Goal: Task Accomplishment & Management: Use online tool/utility

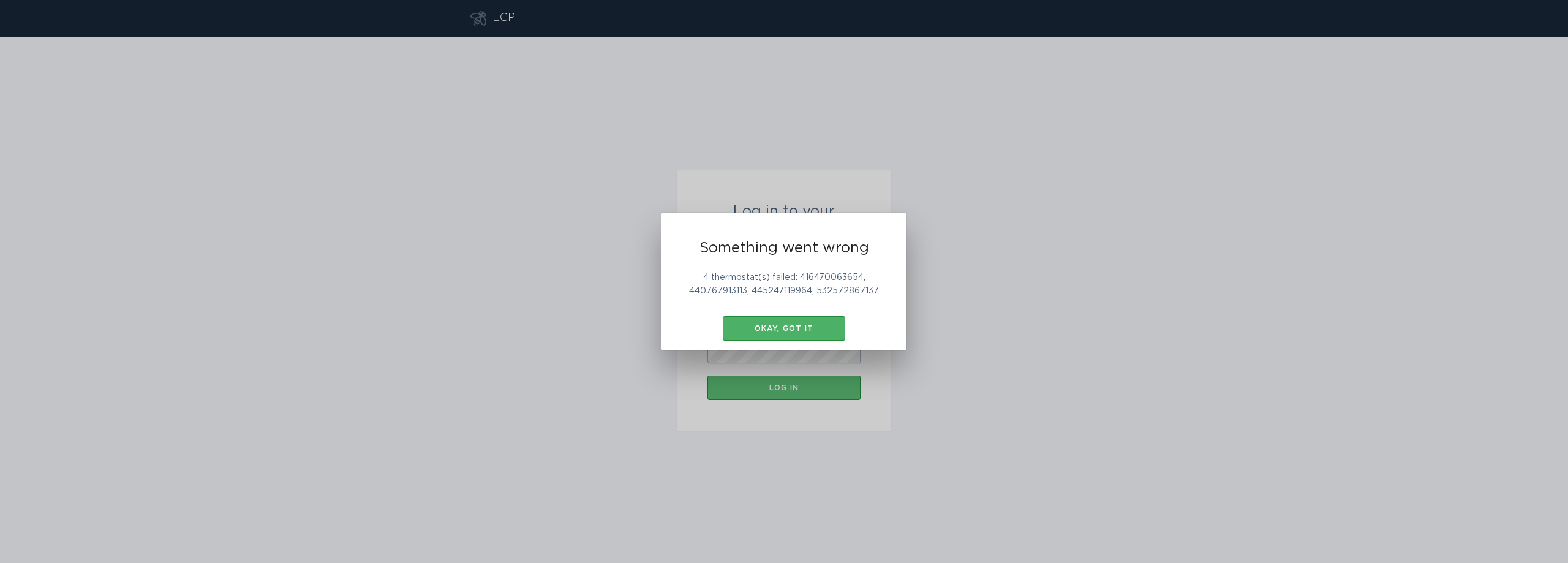
click at [767, 327] on div "Okay, got it" at bounding box center [784, 327] width 110 height 7
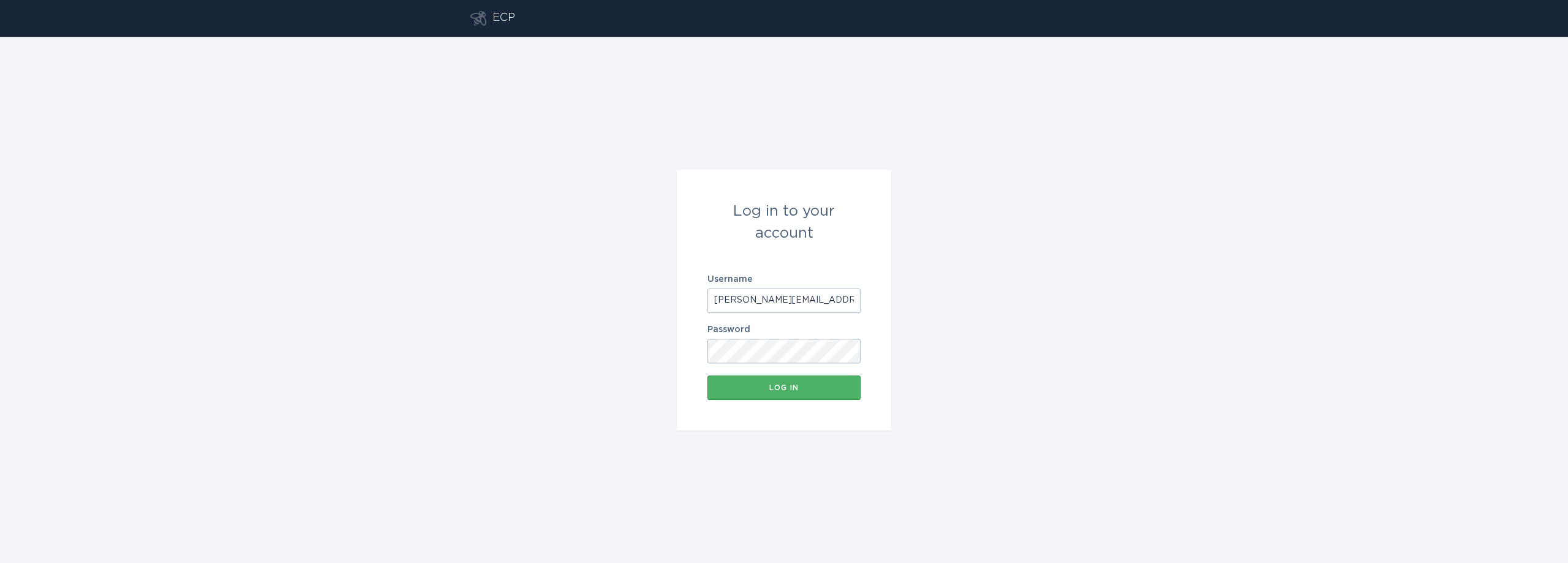
click at [792, 385] on div "Log in" at bounding box center [784, 387] width 141 height 7
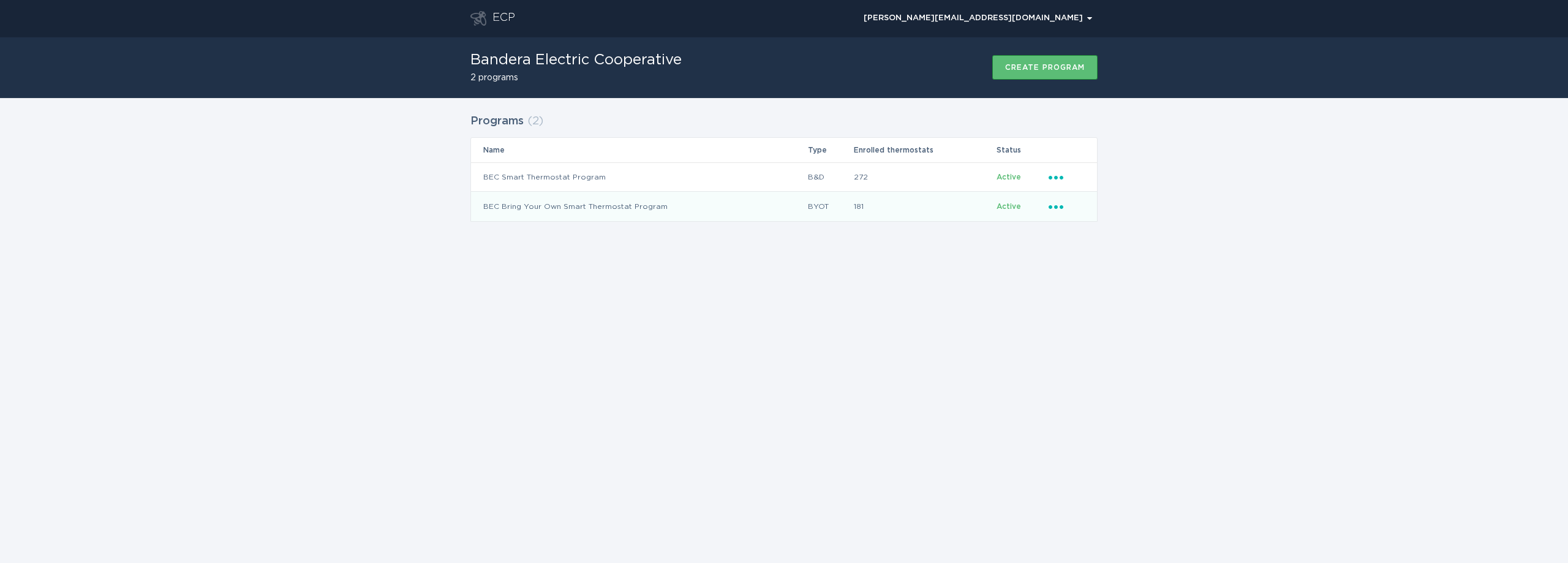
click at [1061, 204] on icon "Ellipsis" at bounding box center [1057, 204] width 17 height 10
click at [1100, 343] on div "Upload reviewed applicants" at bounding box center [1113, 347] width 128 height 42
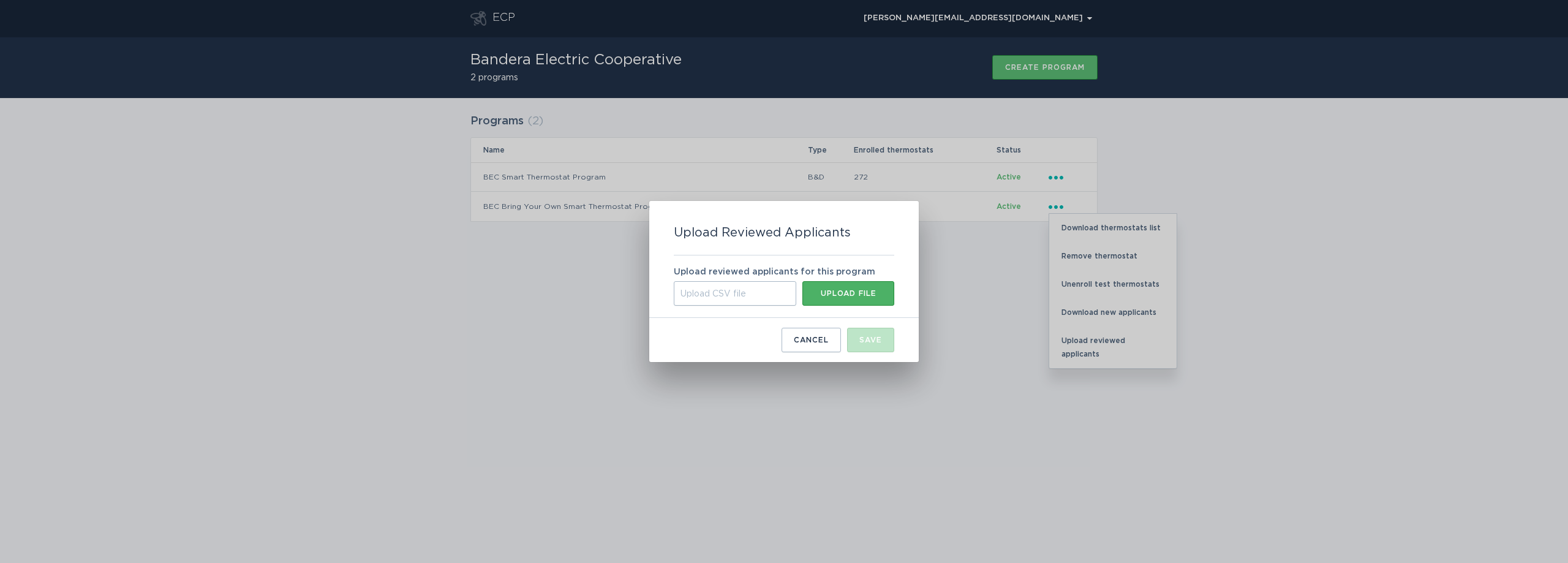
click at [833, 295] on div "Upload file" at bounding box center [848, 293] width 80 height 7
type input "C:\fakepath\[DATE].csv"
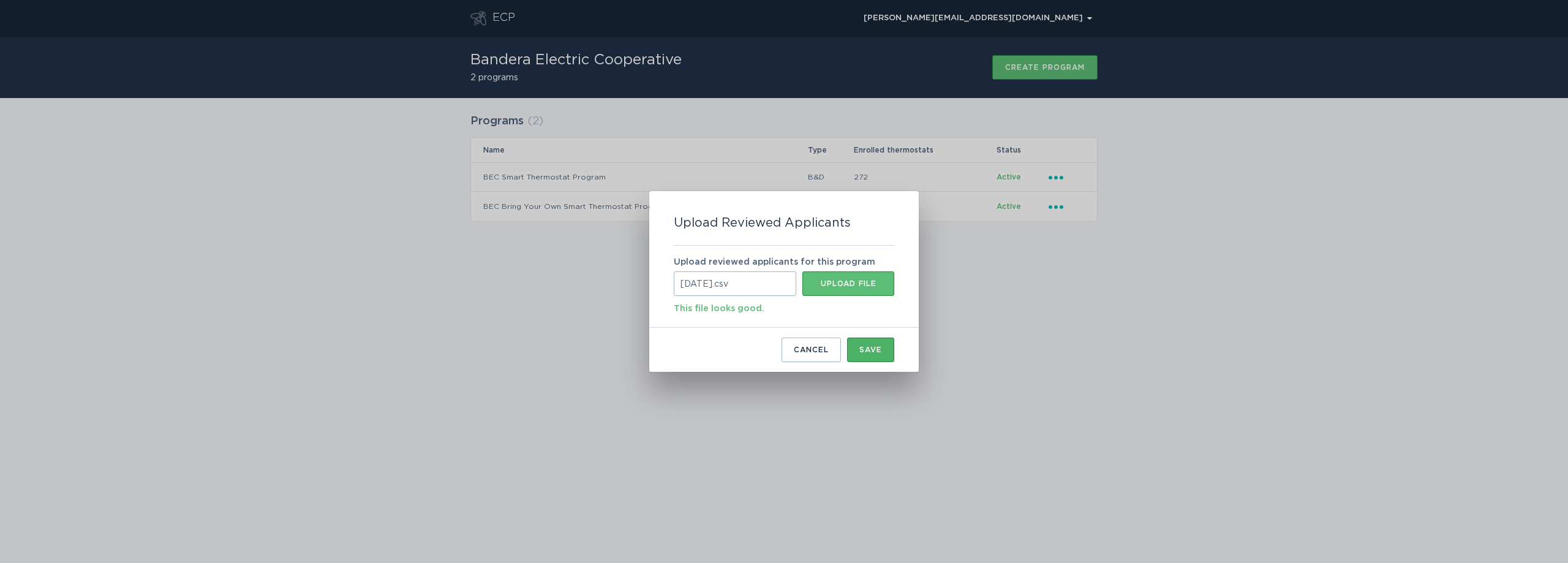
click at [878, 348] on div "Save" at bounding box center [871, 349] width 22 height 7
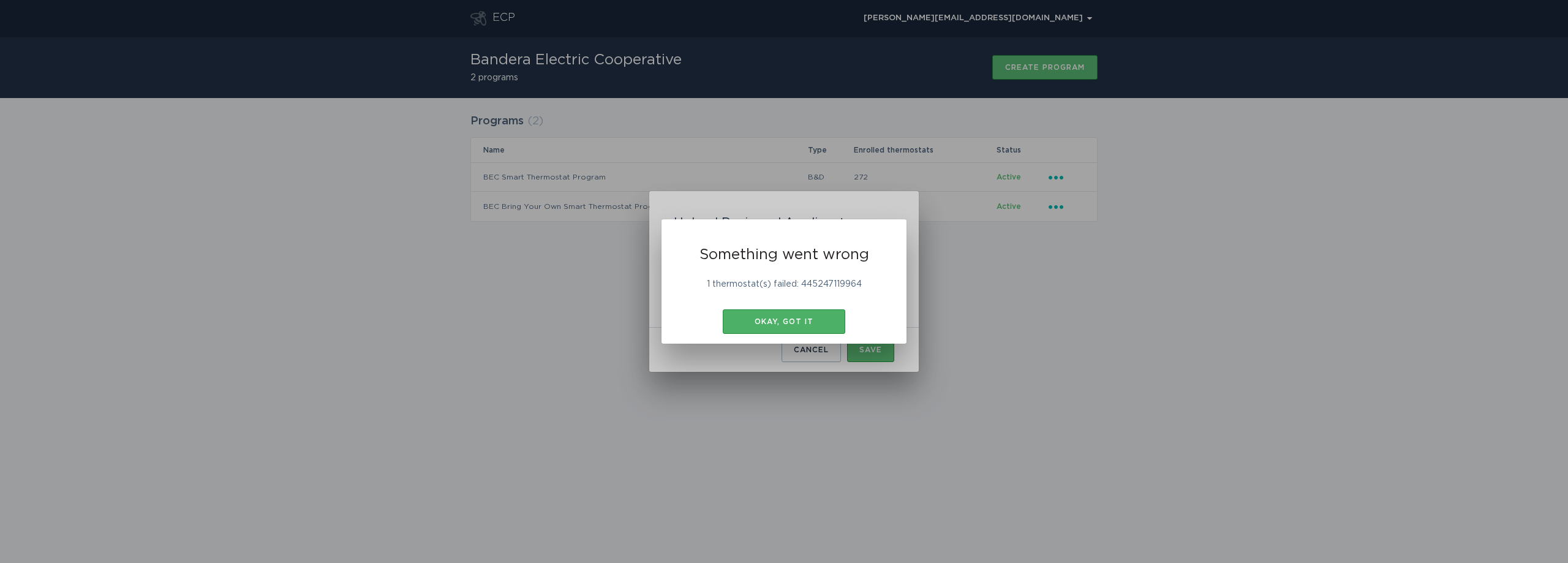
click at [806, 322] on div "Okay, got it" at bounding box center [784, 321] width 110 height 7
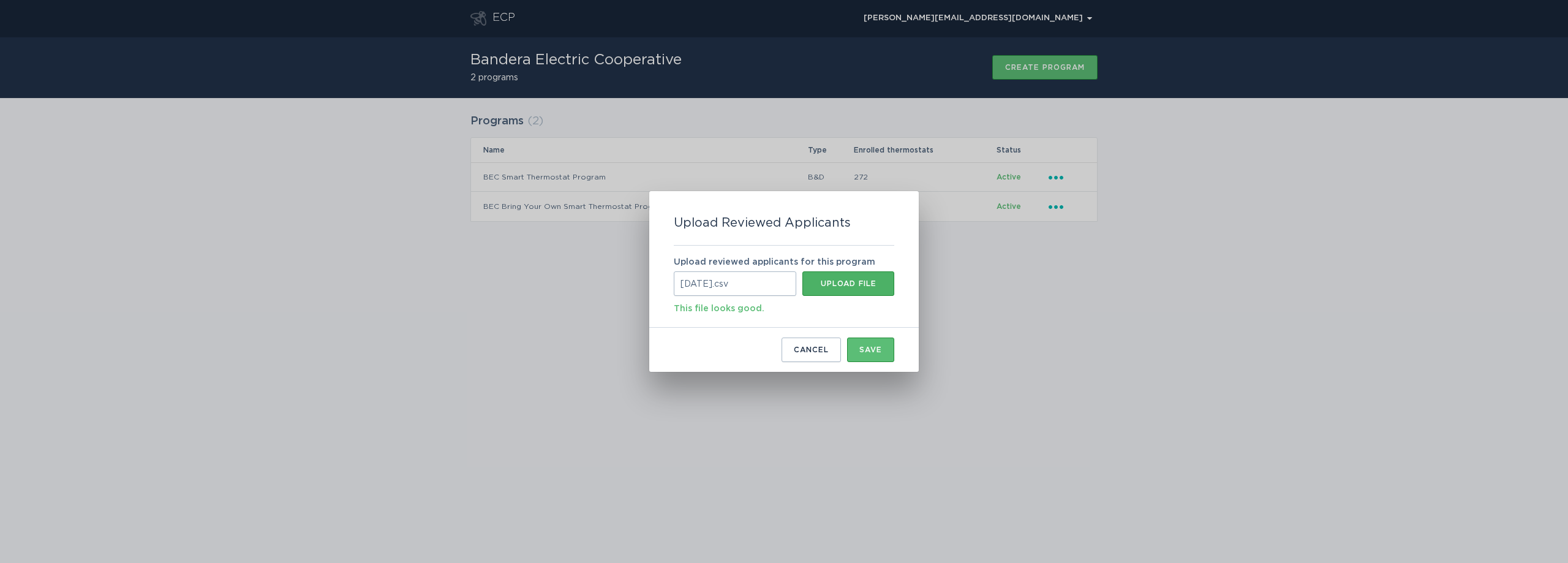
click at [853, 282] on div "Upload file" at bounding box center [848, 283] width 80 height 7
click at [857, 295] on button "Upload file" at bounding box center [848, 283] width 92 height 25
type input "C:\fakepath\[DATE].csv"
click at [875, 347] on div "Save" at bounding box center [871, 349] width 22 height 7
